Goal: Task Accomplishment & Management: Manage account settings

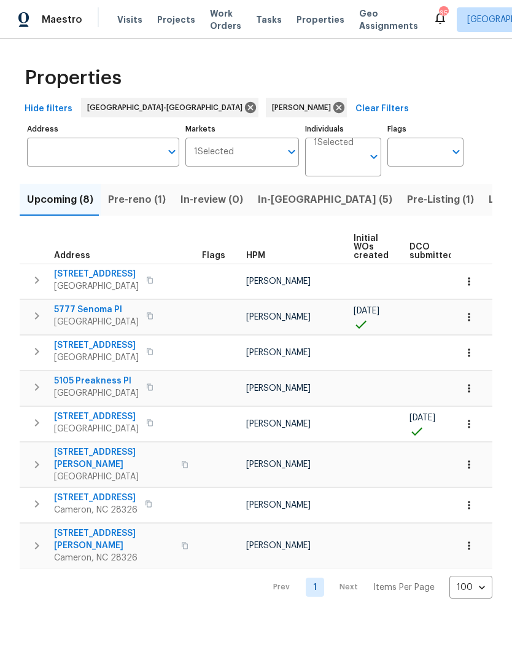
click at [133, 206] on span "Pre-reno (1)" at bounding box center [137, 199] width 58 height 17
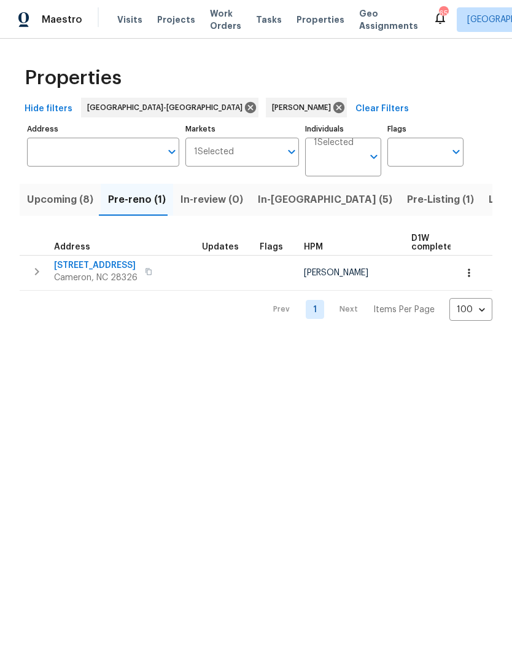
click at [74, 203] on span "Upcoming (8)" at bounding box center [60, 199] width 66 height 17
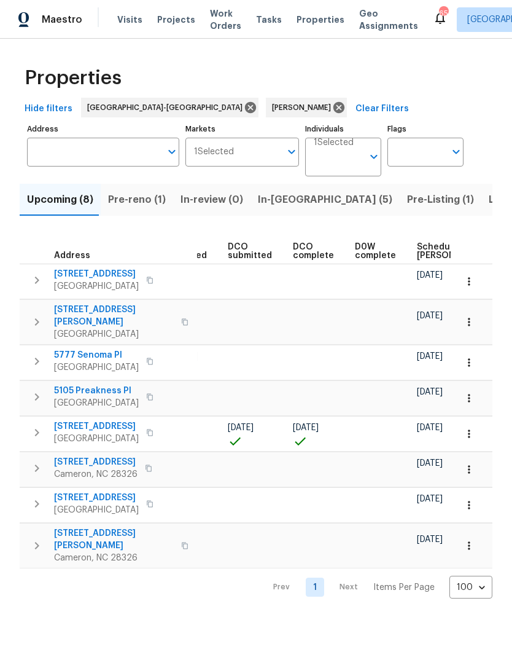
scroll to position [0, 182]
click at [426, 259] on span "Scheduled COE" at bounding box center [450, 251] width 69 height 17
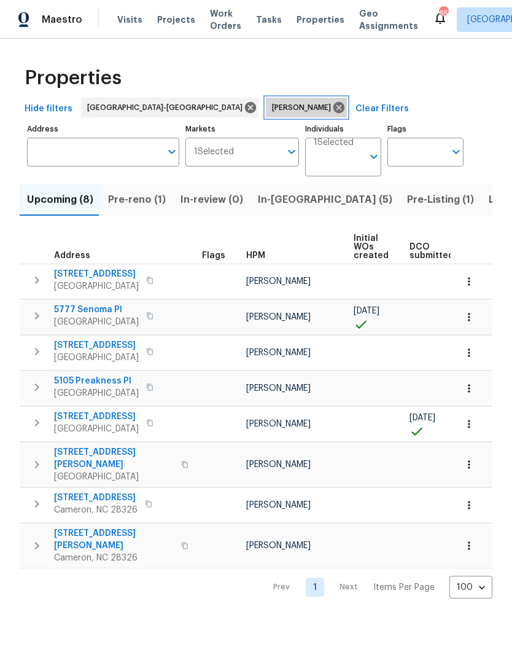
click at [332, 102] on icon at bounding box center [339, 108] width 14 height 14
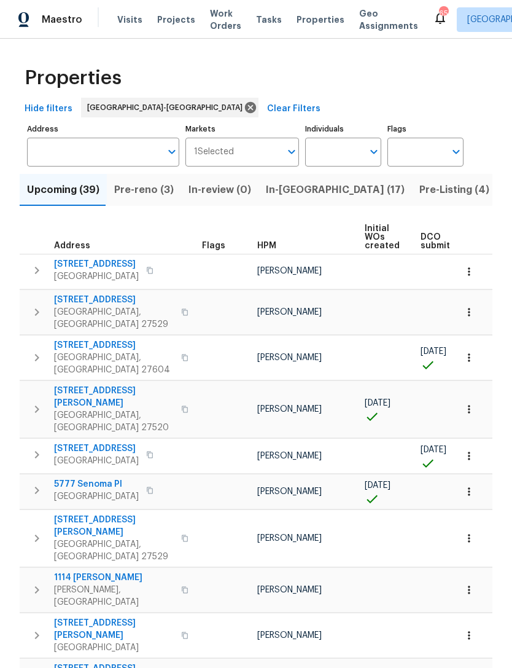
click at [334, 150] on input "Individuals" at bounding box center [334, 152] width 58 height 29
type input "Preston"
click at [371, 189] on li "[PERSON_NAME]" at bounding box center [343, 191] width 57 height 26
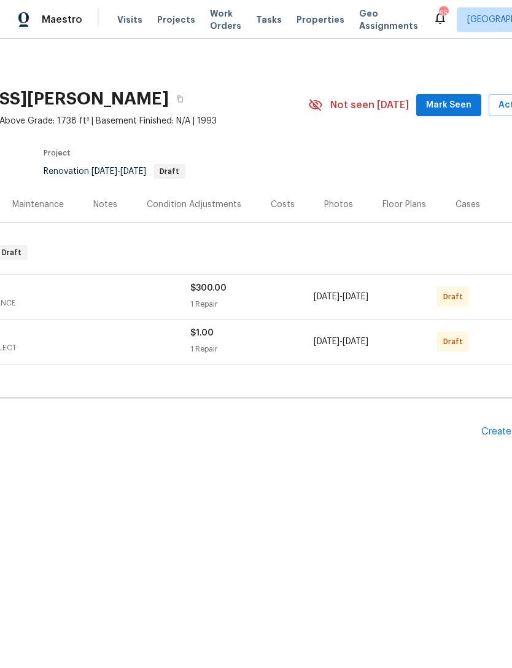
scroll to position [0, 142]
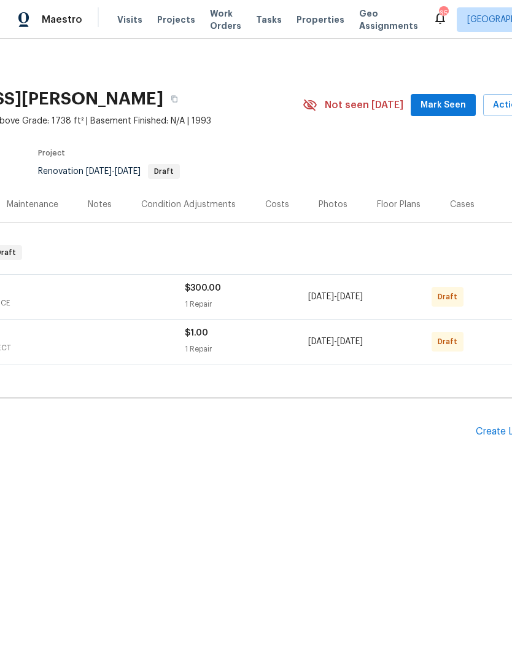
click at [447, 108] on span "Mark Seen" at bounding box center [443, 105] width 45 height 15
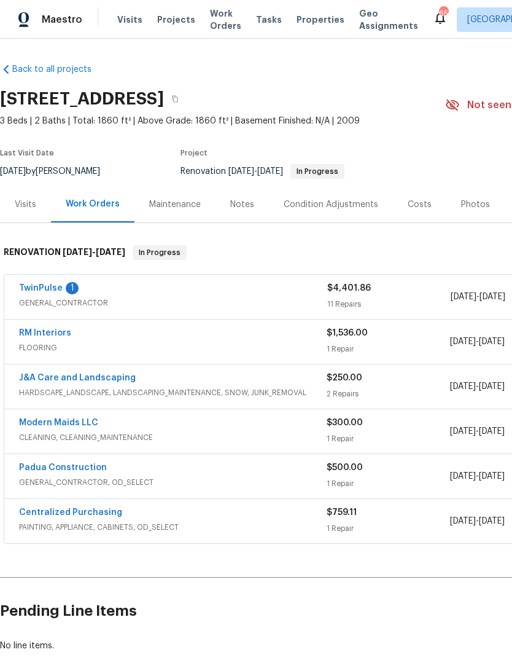
click at [60, 286] on link "TwinPulse" at bounding box center [41, 288] width 44 height 9
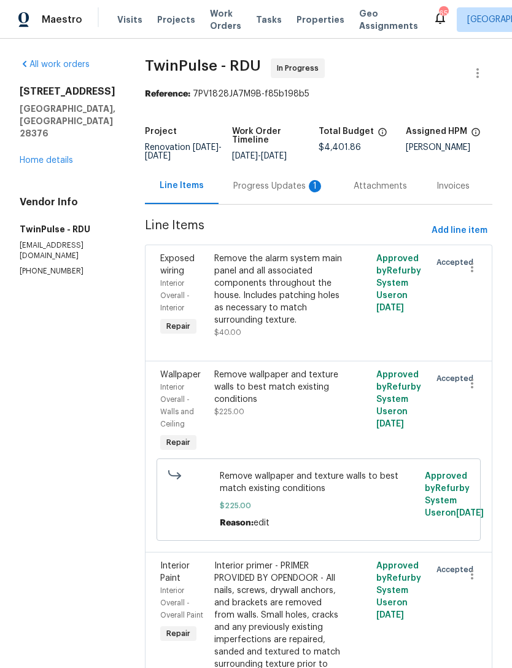
click at [282, 189] on div "Progress Updates 1" at bounding box center [278, 186] width 91 height 12
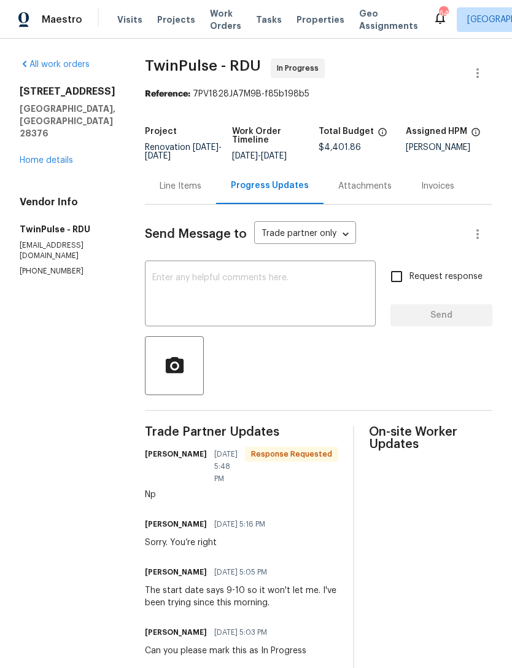
click at [37, 156] on link "Home details" at bounding box center [46, 160] width 53 height 9
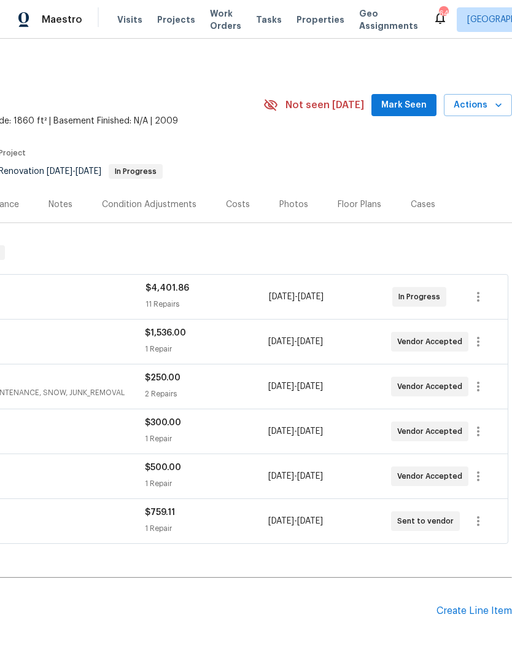
scroll to position [0, 182]
click at [407, 97] on button "Mark Seen" at bounding box center [404, 105] width 65 height 23
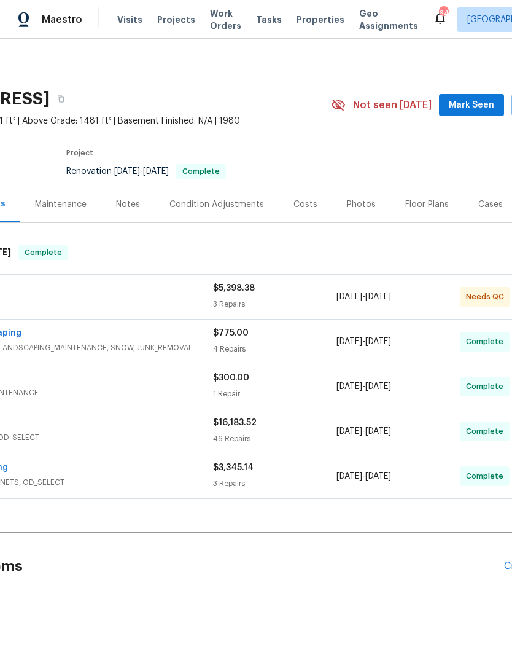
scroll to position [0, 114]
click at [472, 106] on span "Mark Seen" at bounding box center [472, 105] width 45 height 15
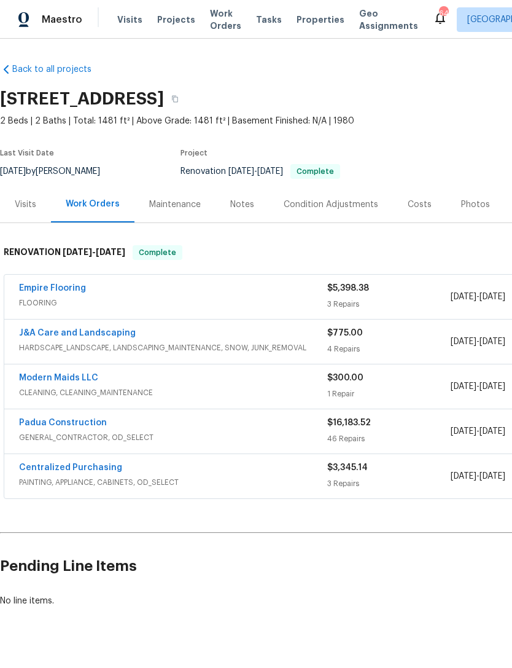
scroll to position [0, 0]
click at [75, 289] on link "Empire Flooring" at bounding box center [52, 288] width 67 height 9
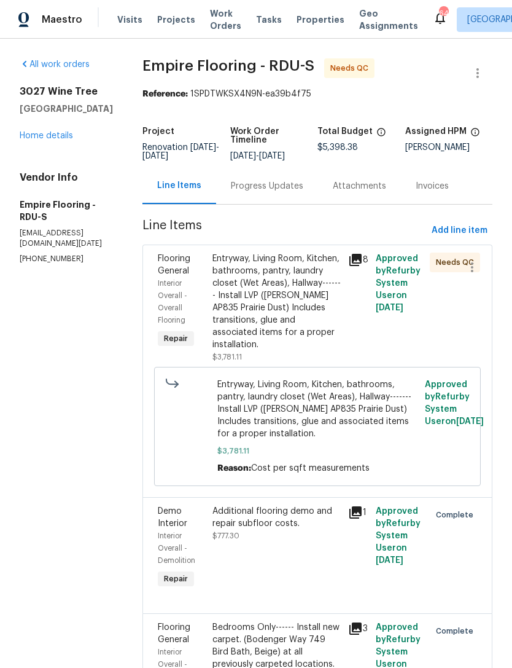
click at [307, 311] on div "Entryway, Living Room, Kitchen, bathrooms, pantry, laundry closet (Wet Areas), …" at bounding box center [277, 301] width 129 height 98
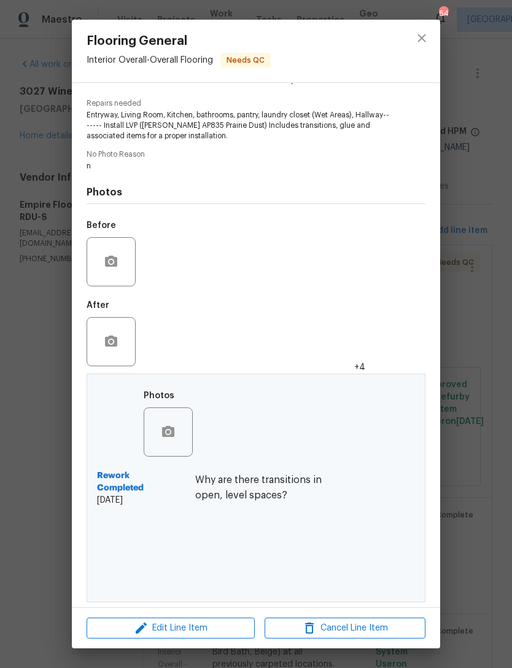
scroll to position [119, 0]
click at [182, 553] on img at bounding box center [170, 559] width 49 height 49
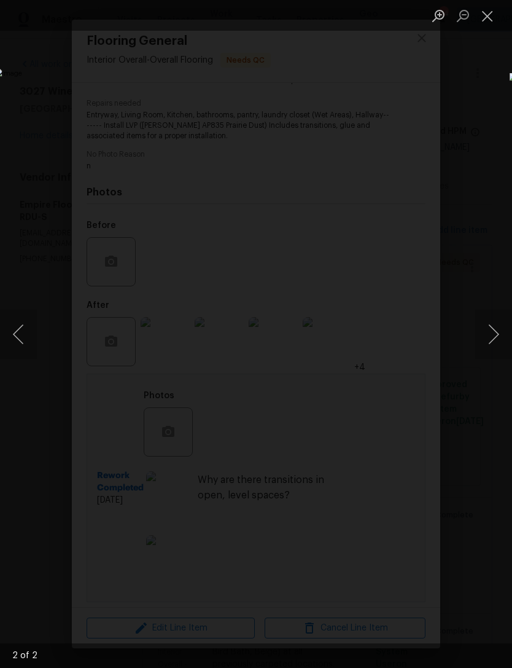
click at [492, 334] on button "Next image" at bounding box center [493, 334] width 37 height 49
click at [493, 341] on button "Next image" at bounding box center [493, 334] width 37 height 49
click at [496, 339] on button "Next image" at bounding box center [493, 334] width 37 height 49
click at [500, 335] on button "Next image" at bounding box center [493, 334] width 37 height 49
click at [496, 17] on button "Close lightbox" at bounding box center [487, 15] width 25 height 21
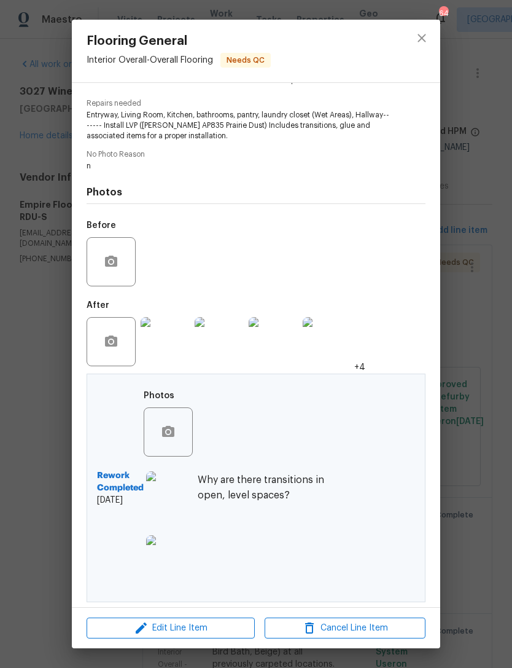
click at [170, 357] on img at bounding box center [165, 341] width 49 height 49
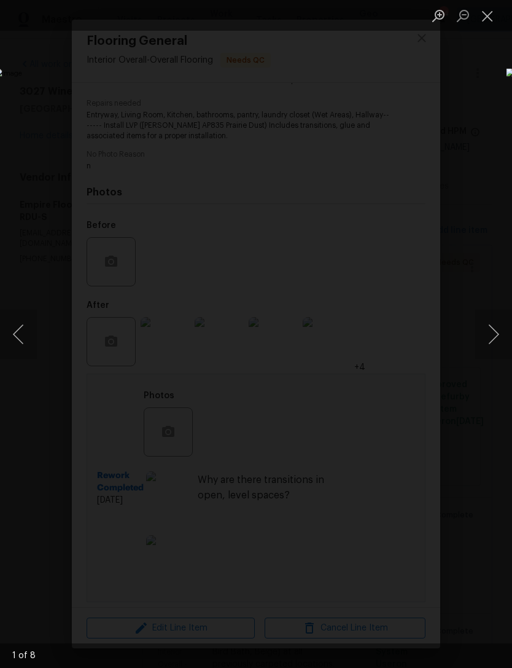
click at [489, 330] on button "Next image" at bounding box center [493, 334] width 37 height 49
click at [494, 330] on button "Next image" at bounding box center [493, 334] width 37 height 49
click at [494, 329] on button "Next image" at bounding box center [493, 334] width 37 height 49
click at [490, 327] on button "Next image" at bounding box center [493, 334] width 37 height 49
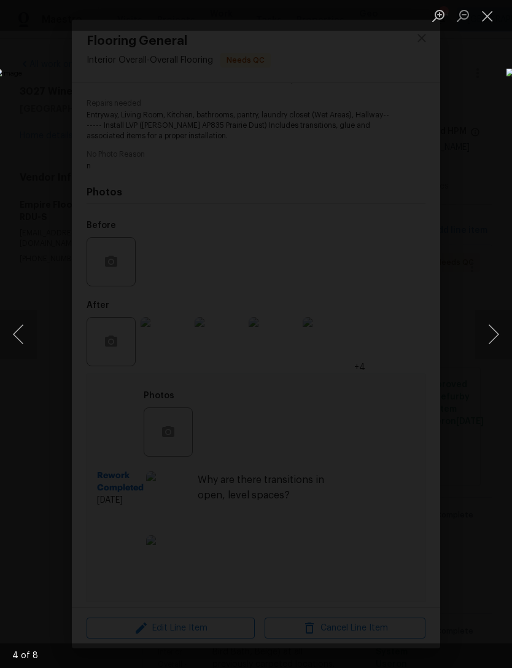
click at [491, 325] on button "Next image" at bounding box center [493, 334] width 37 height 49
click at [493, 320] on button "Next image" at bounding box center [493, 334] width 37 height 49
click at [493, 319] on button "Next image" at bounding box center [493, 334] width 37 height 49
click at [493, 20] on button "Close lightbox" at bounding box center [487, 15] width 25 height 21
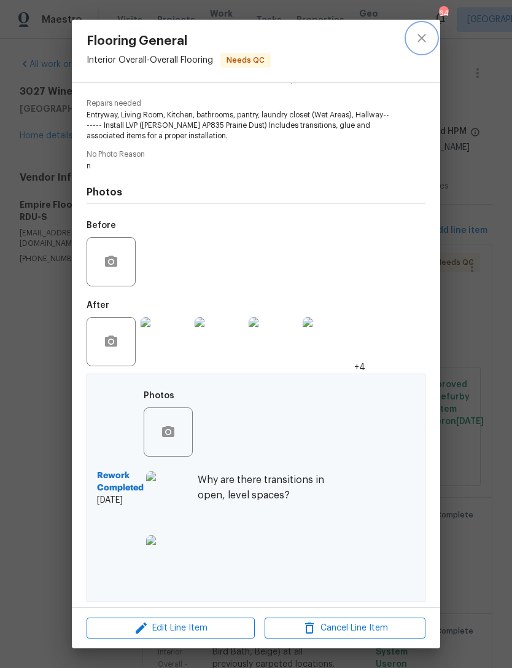
click at [421, 35] on icon "close" at bounding box center [422, 38] width 15 height 15
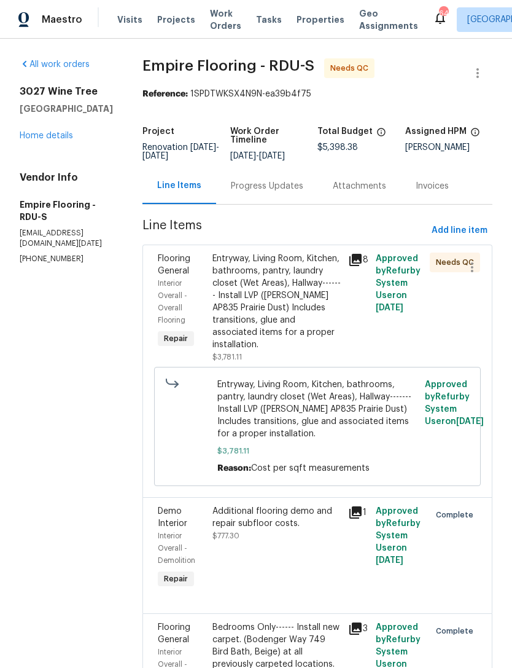
click at [59, 137] on link "Home details" at bounding box center [46, 135] width 53 height 9
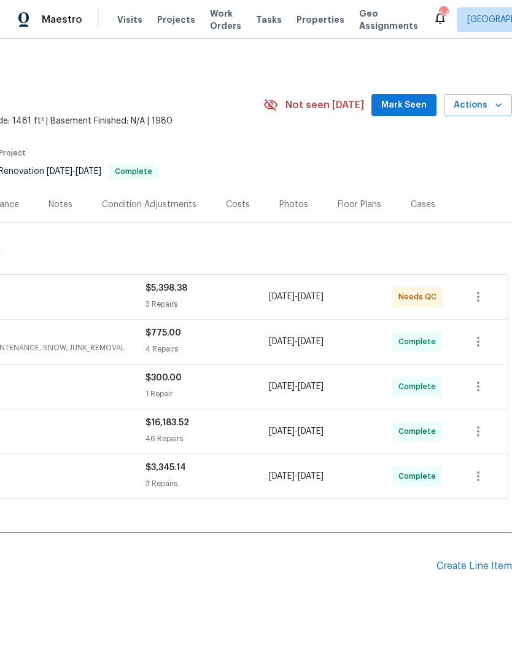
scroll to position [0, 182]
click at [406, 109] on span "Mark Seen" at bounding box center [403, 105] width 45 height 15
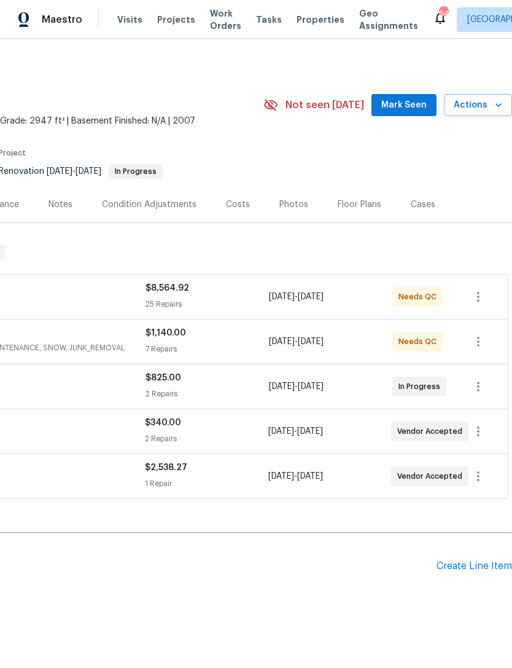
scroll to position [0, 182]
click at [394, 96] on button "Mark Seen" at bounding box center [404, 105] width 65 height 23
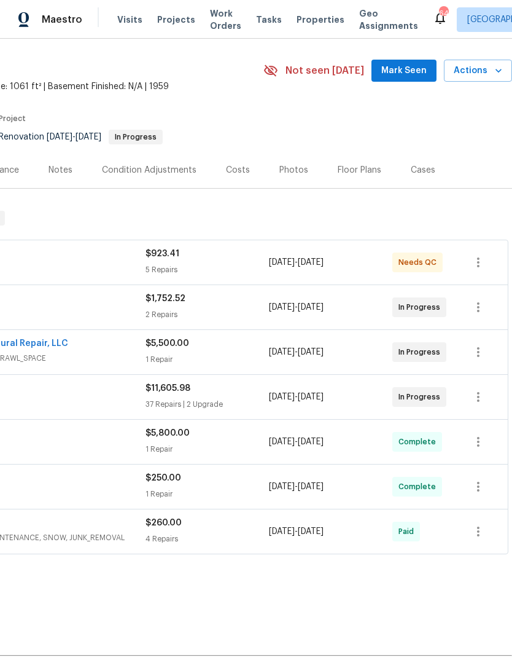
scroll to position [35, 182]
click at [421, 71] on span "Mark Seen" at bounding box center [403, 70] width 45 height 15
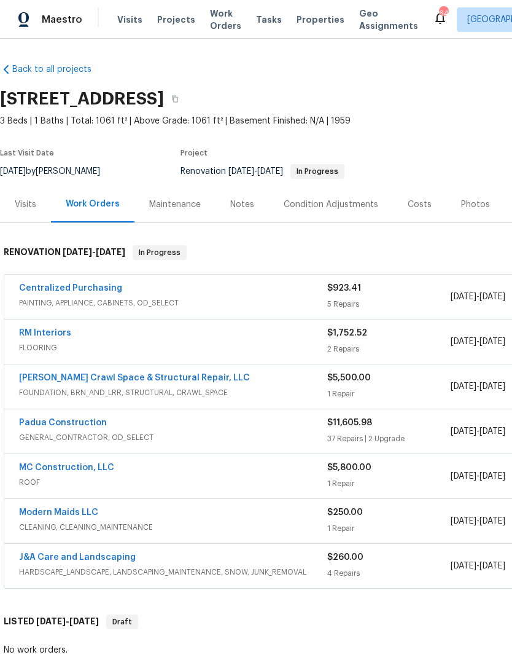
scroll to position [0, 0]
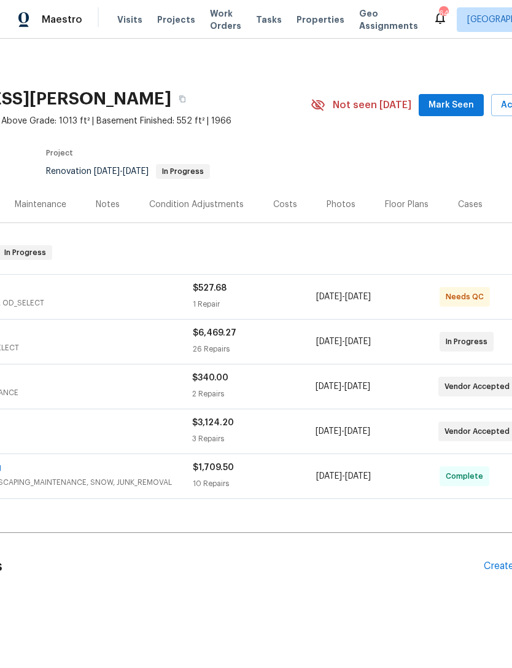
scroll to position [0, 151]
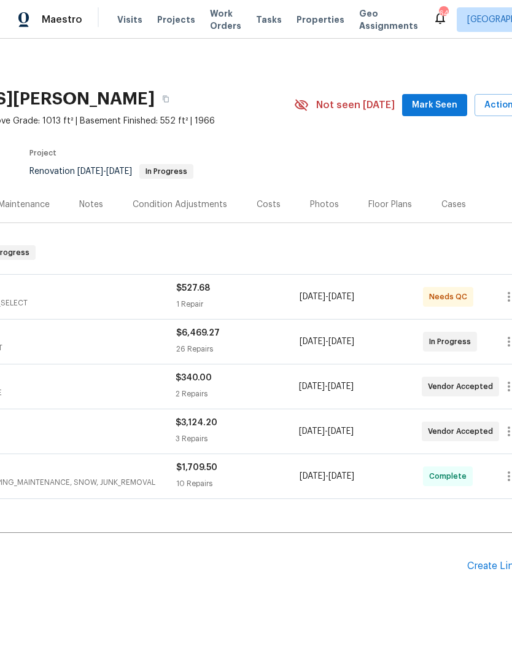
click at [442, 106] on span "Mark Seen" at bounding box center [434, 105] width 45 height 15
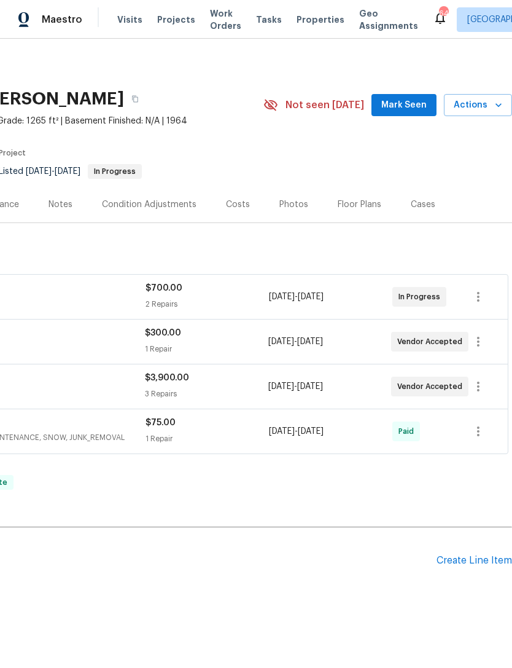
scroll to position [0, 182]
click at [411, 106] on span "Mark Seen" at bounding box center [403, 105] width 45 height 15
